Goal: Information Seeking & Learning: Check status

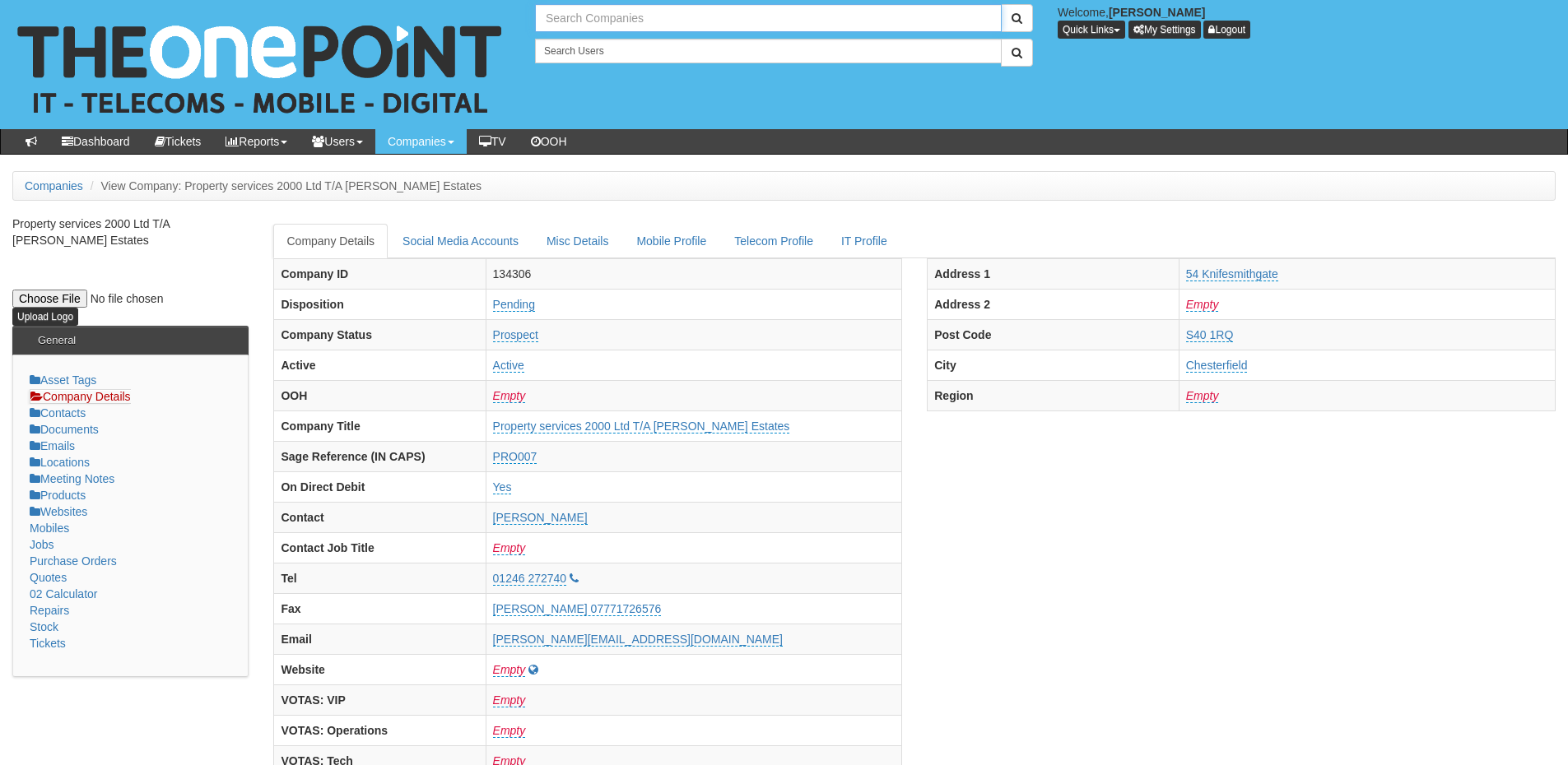
click at [572, 13] on input "text" at bounding box center [768, 18] width 467 height 28
click at [612, 54] on link "Oughtred & [PERSON_NAME] (Facilities)" at bounding box center [768, 46] width 463 height 24
type input "Oughtred & [PERSON_NAME] (Facilities)"
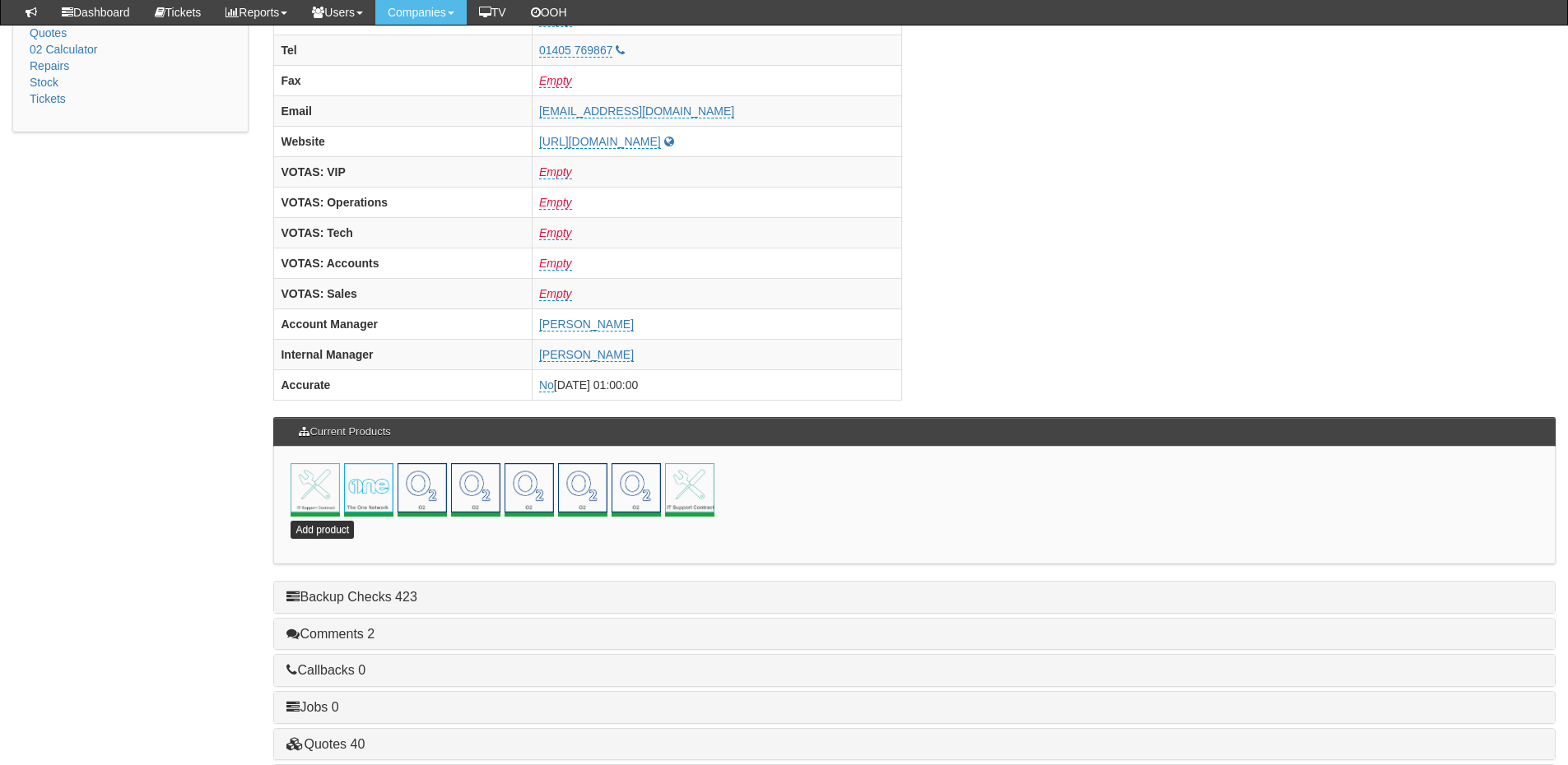
scroll to position [727, 0]
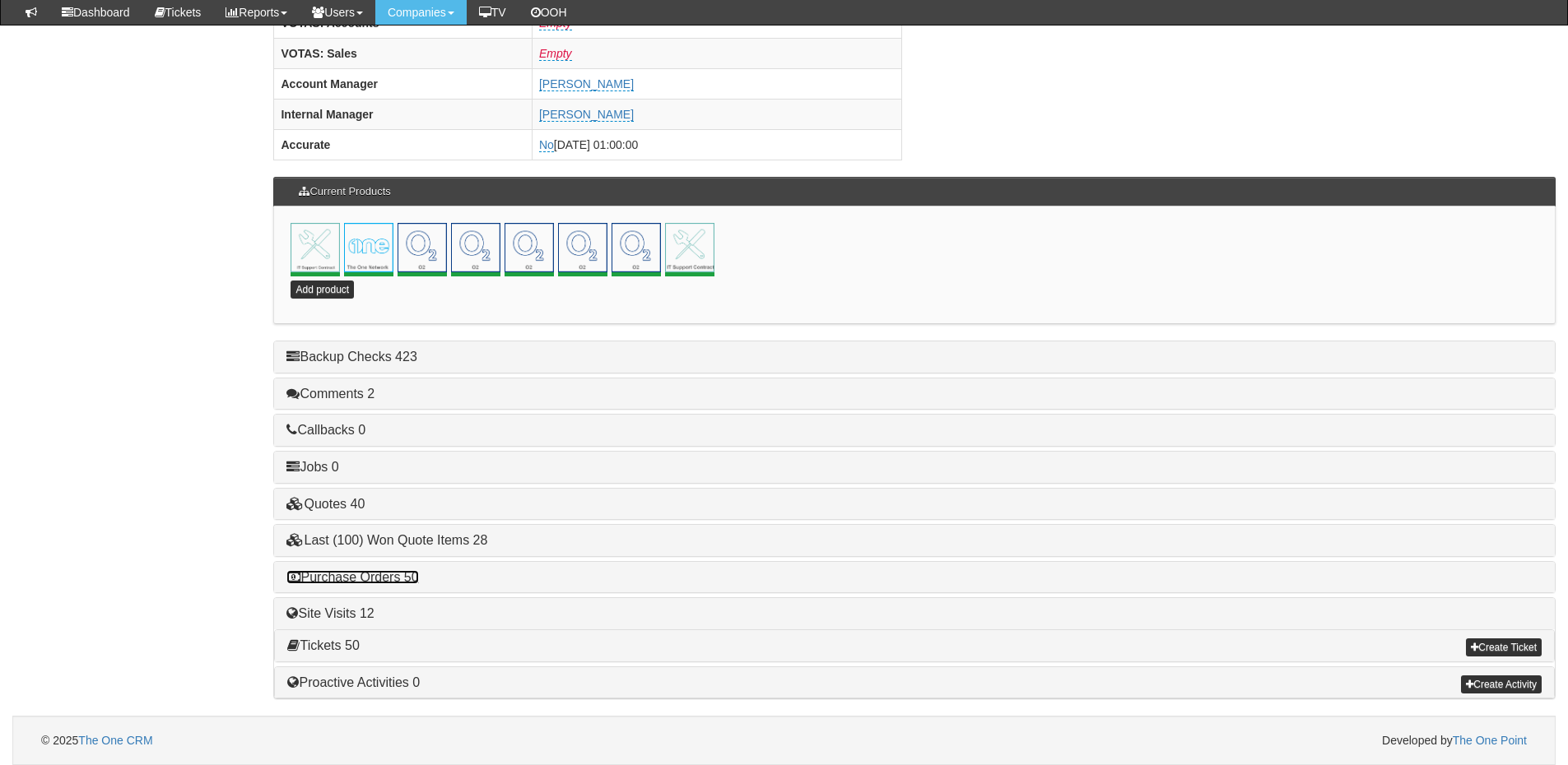
click at [380, 575] on link "Purchase Orders 50" at bounding box center [352, 577] width 131 height 14
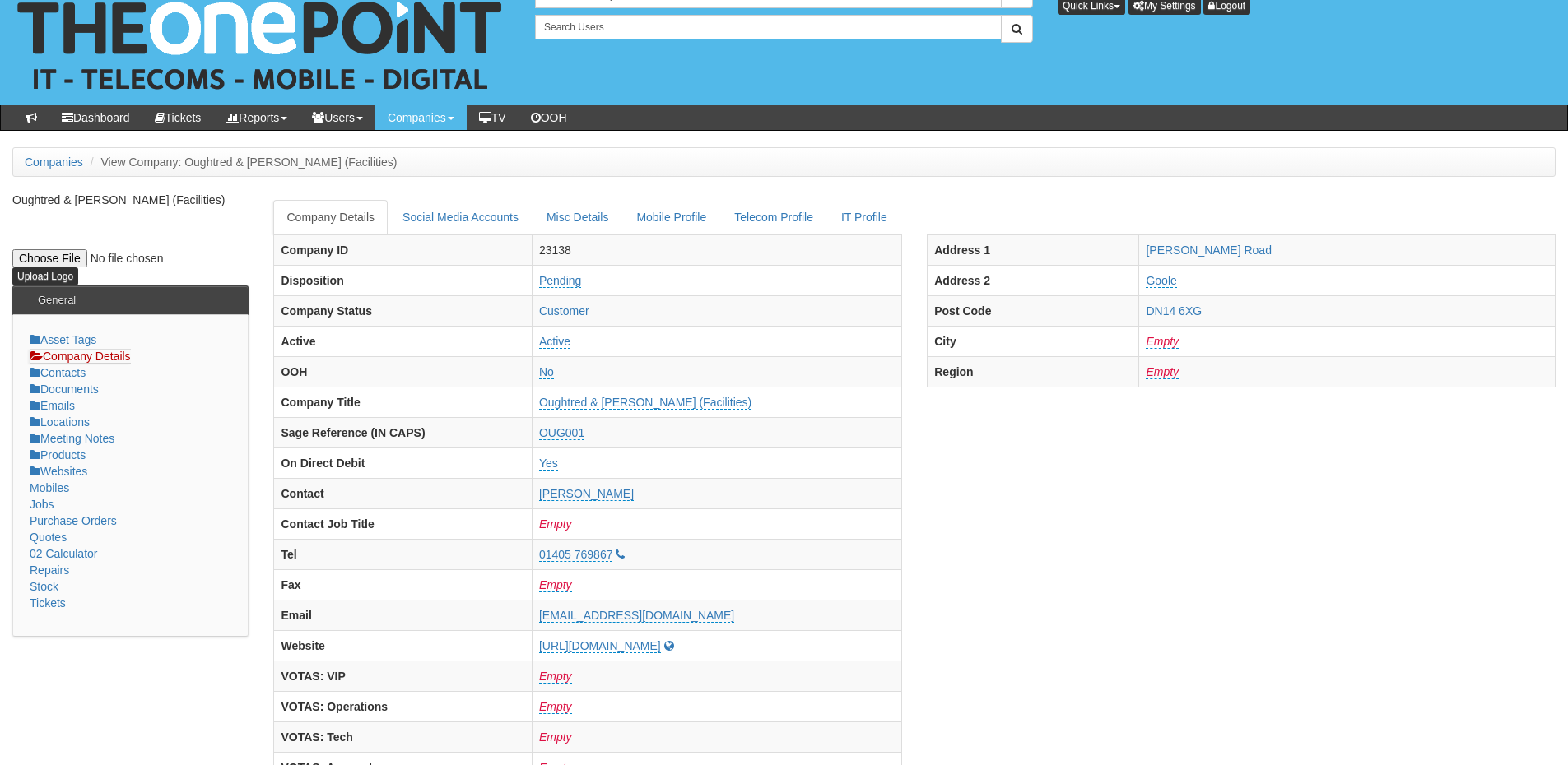
scroll to position [0, 0]
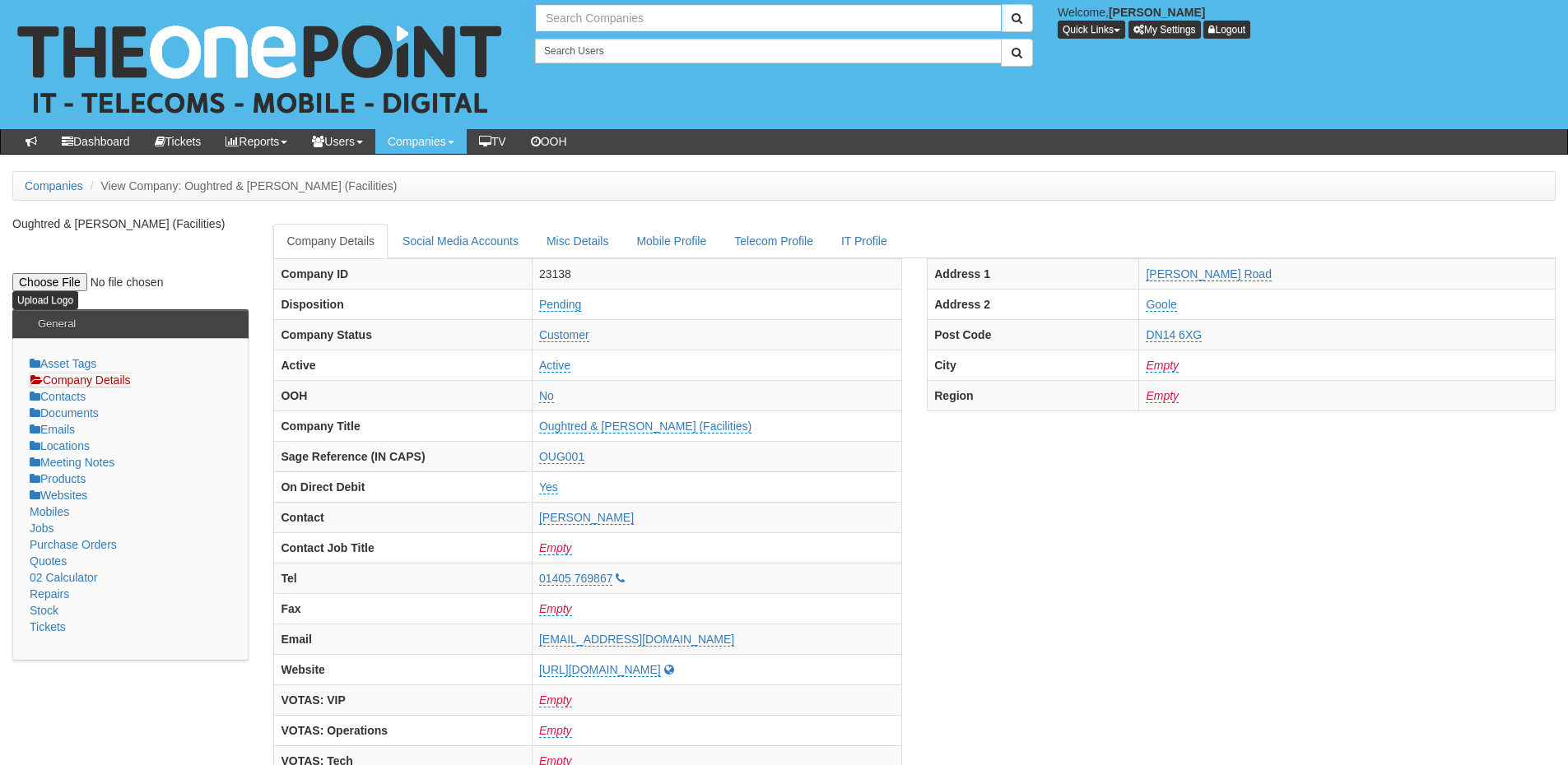
click at [581, 27] on input "text" at bounding box center [768, 18] width 467 height 28
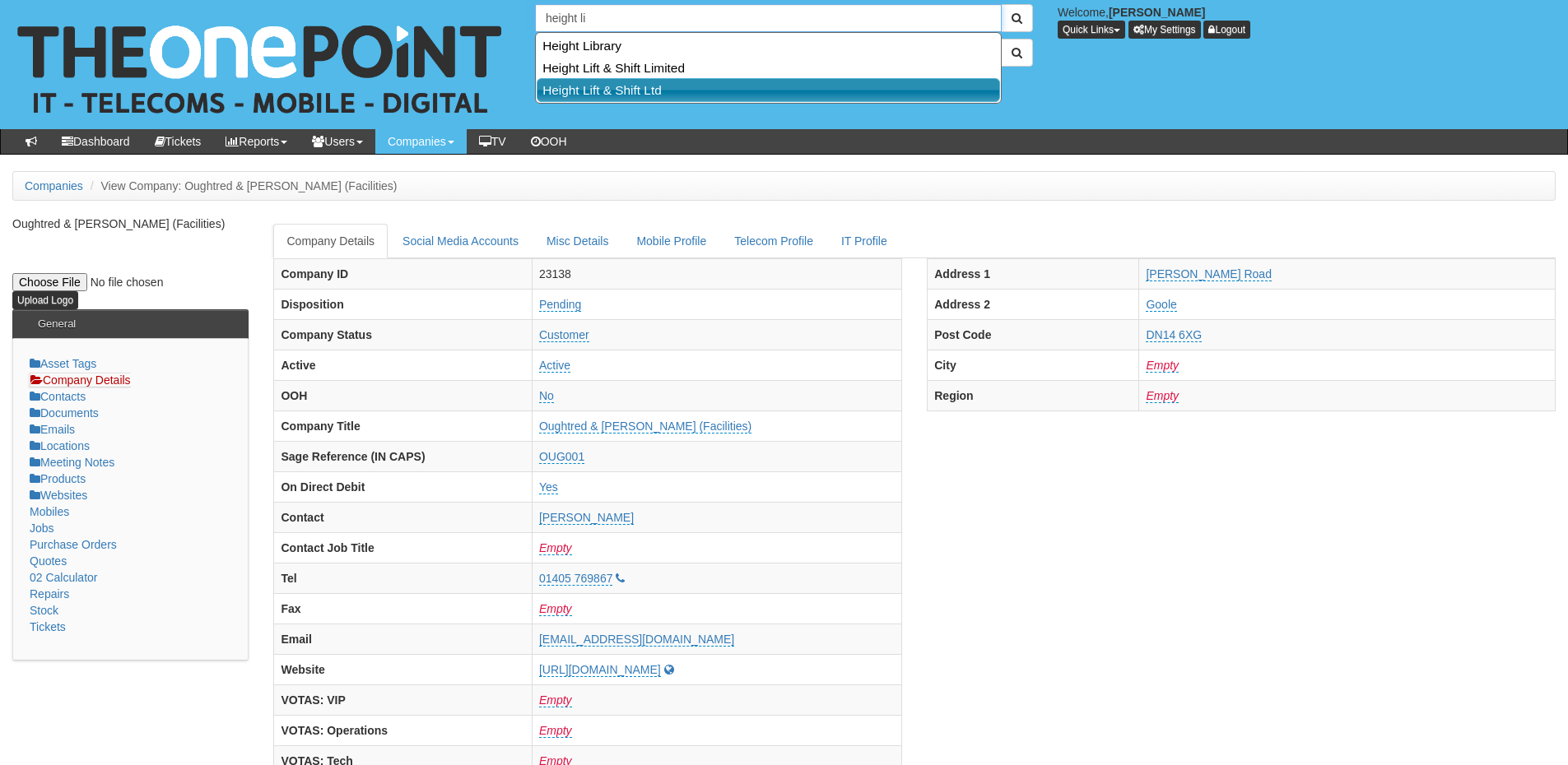
click at [620, 79] on link "Height Lift & Shift Ltd" at bounding box center [768, 90] width 463 height 24
type input "Height Lift & Shift Ltd"
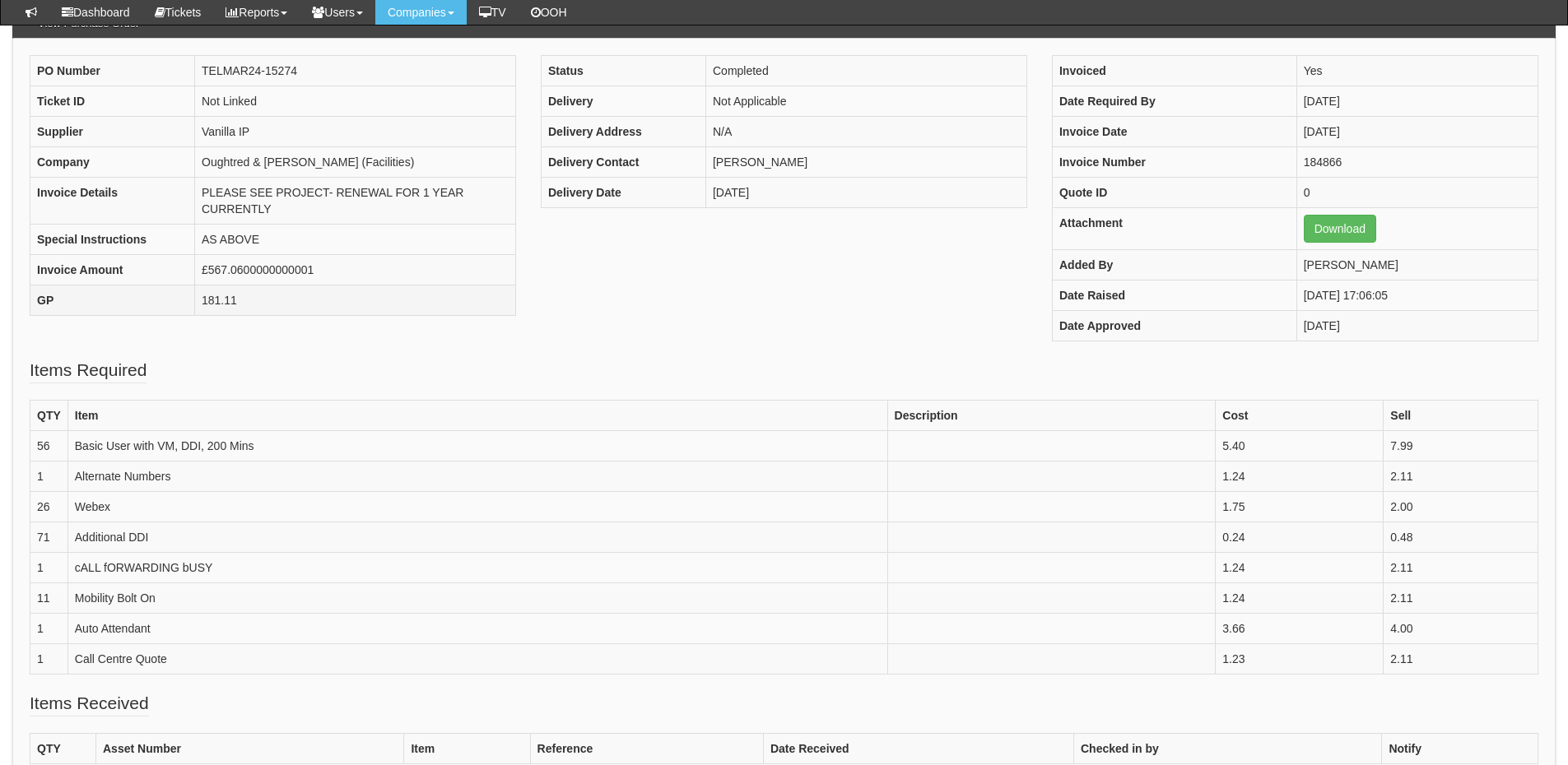
scroll to position [164, 0]
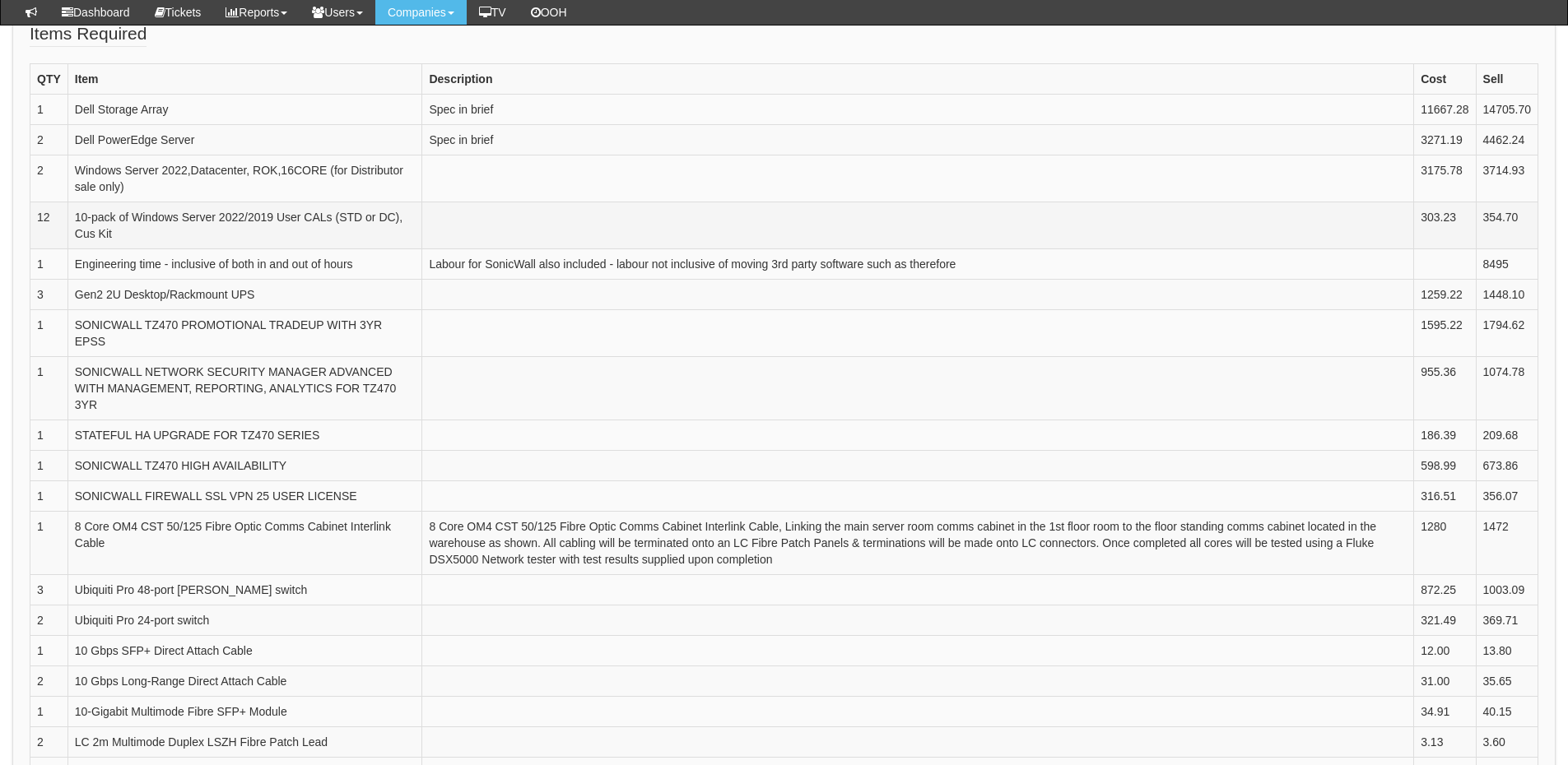
scroll to position [739, 0]
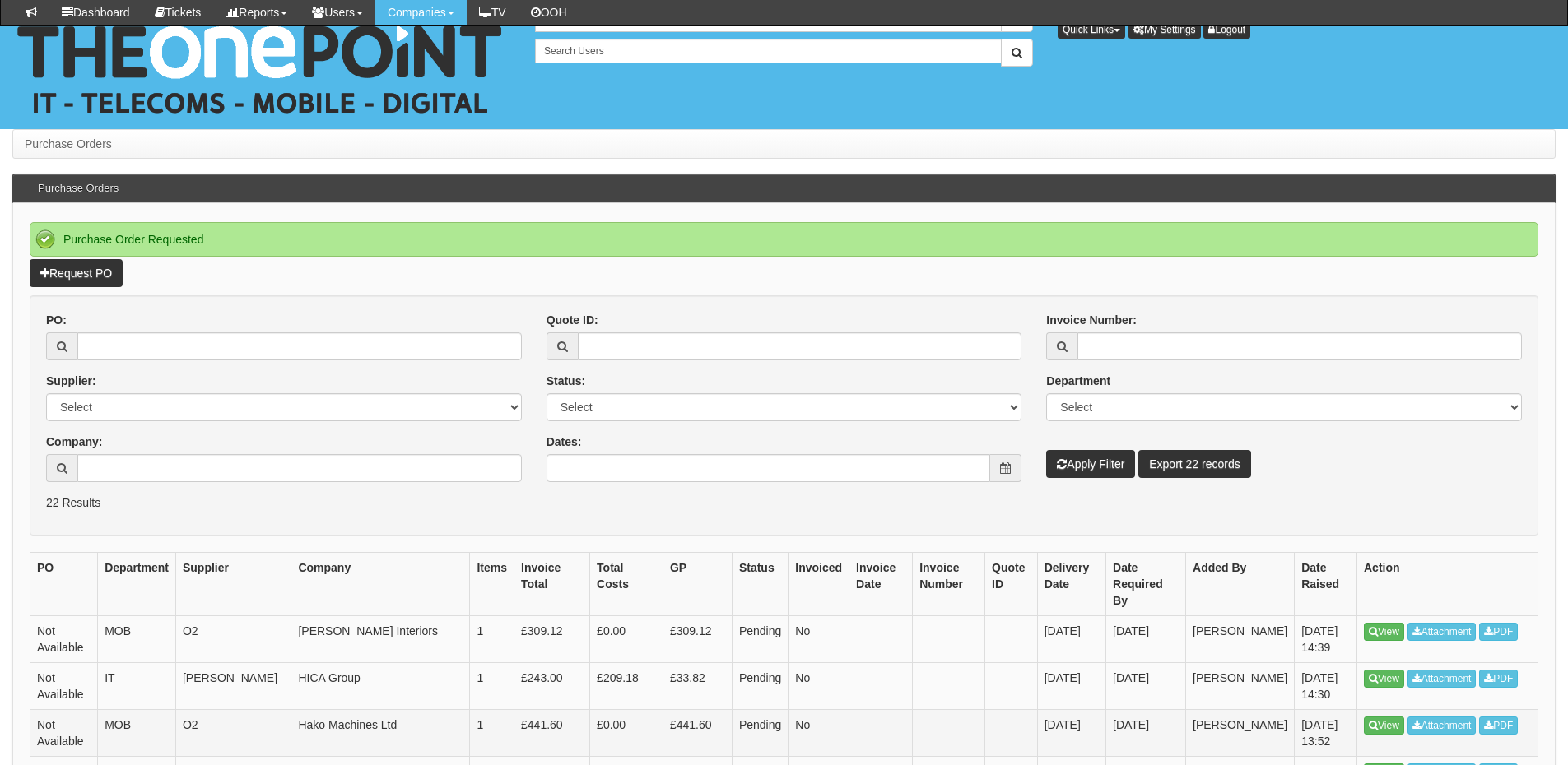
scroll to position [165, 0]
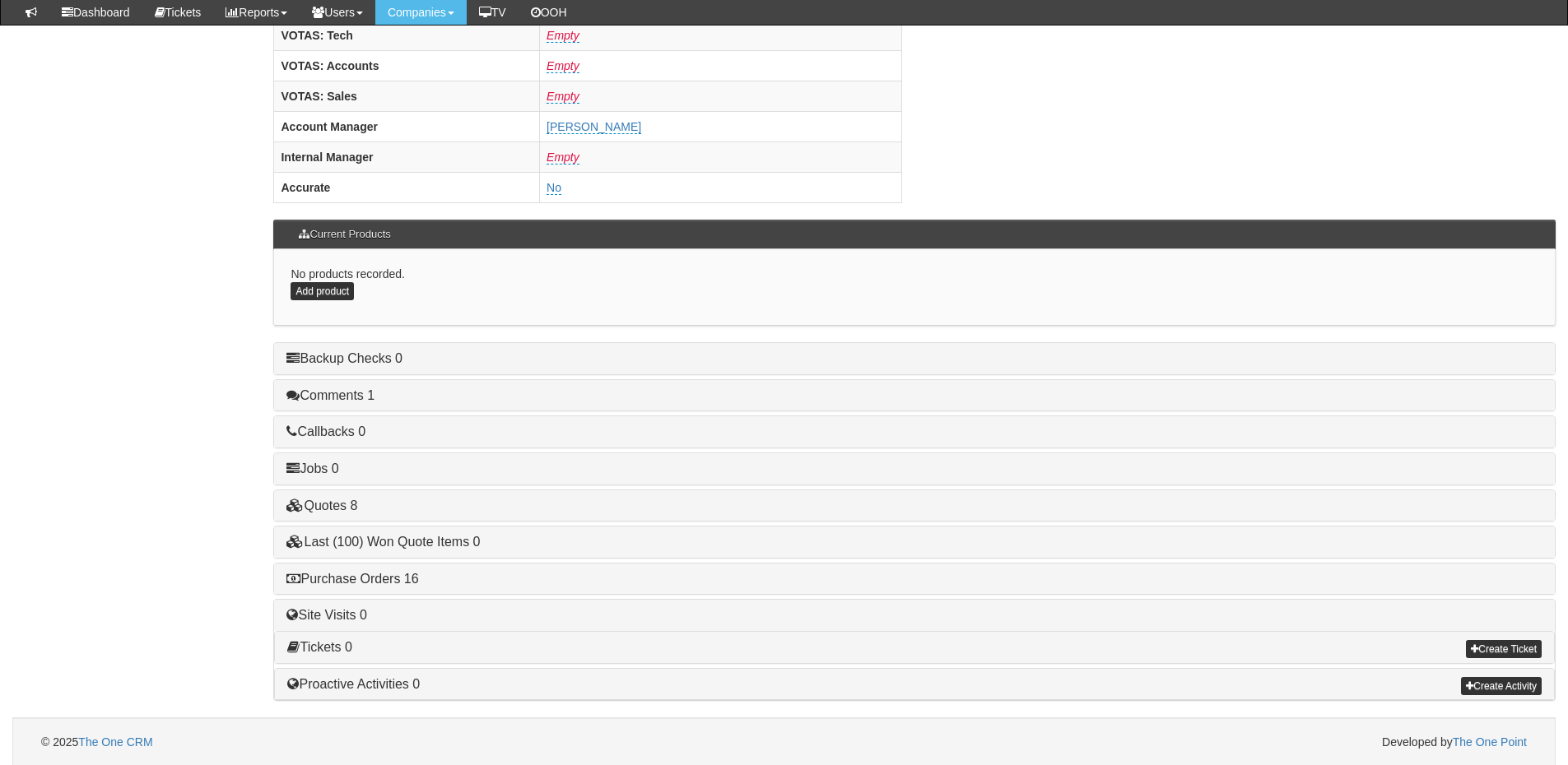
scroll to position [685, 0]
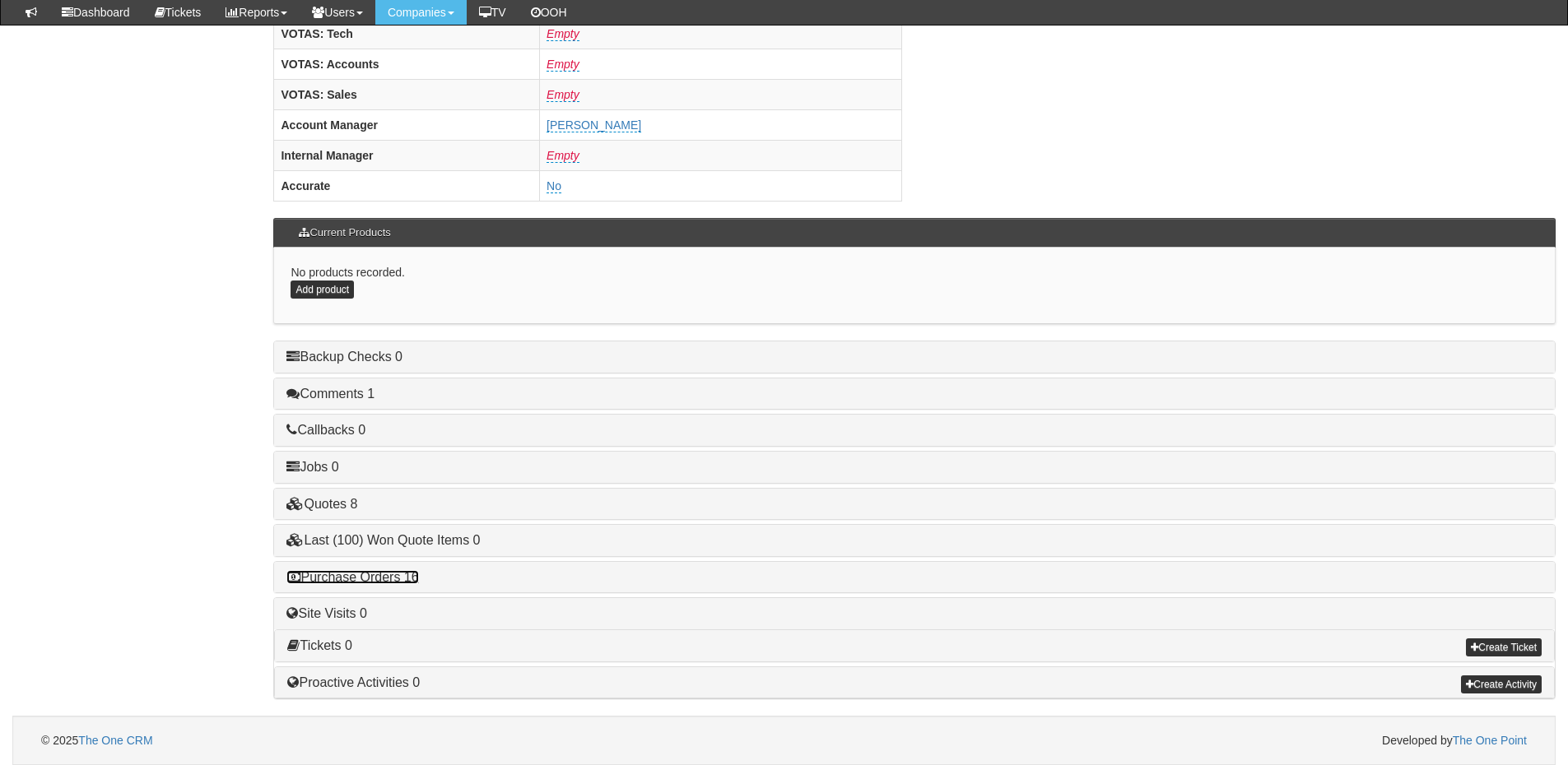
click at [380, 575] on link "Purchase Orders 16" at bounding box center [352, 577] width 131 height 14
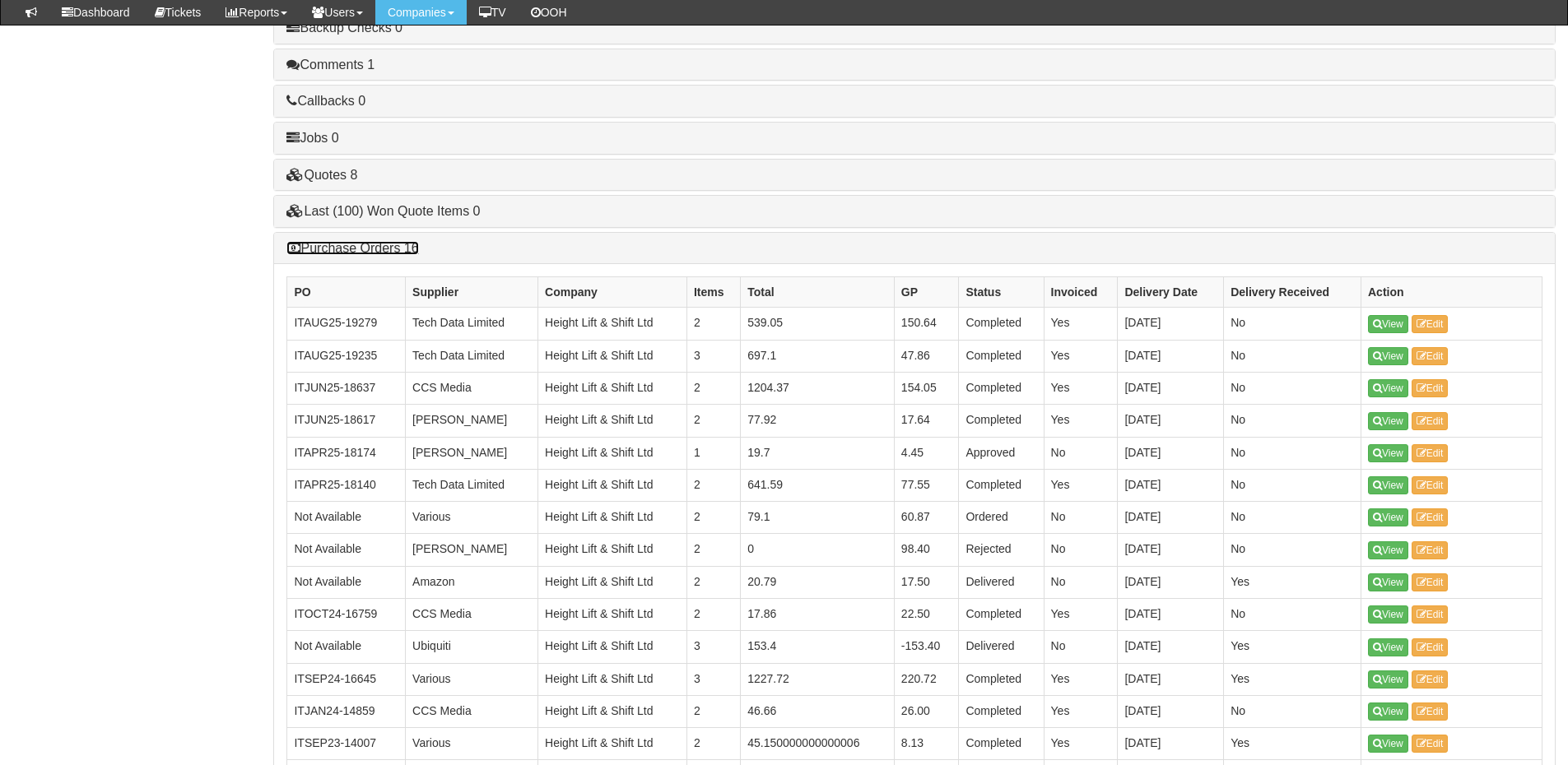
scroll to position [1014, 0]
